Goal: Find specific page/section: Find specific page/section

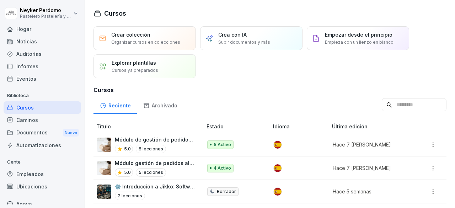
click at [171, 165] on font "Módulo gestión de pedidos alistador" at bounding box center [161, 163] width 92 height 6
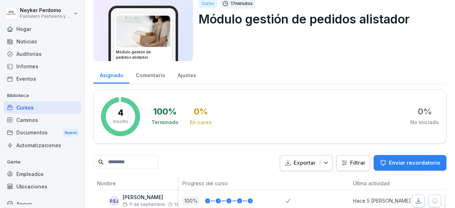
scroll to position [109, 0]
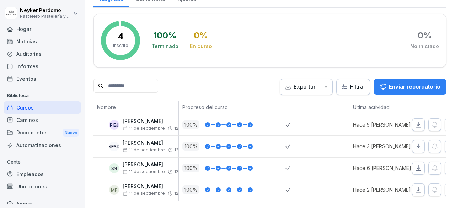
click at [26, 135] on font "Documentos" at bounding box center [31, 132] width 31 height 6
